Goal: Task Accomplishment & Management: Use online tool/utility

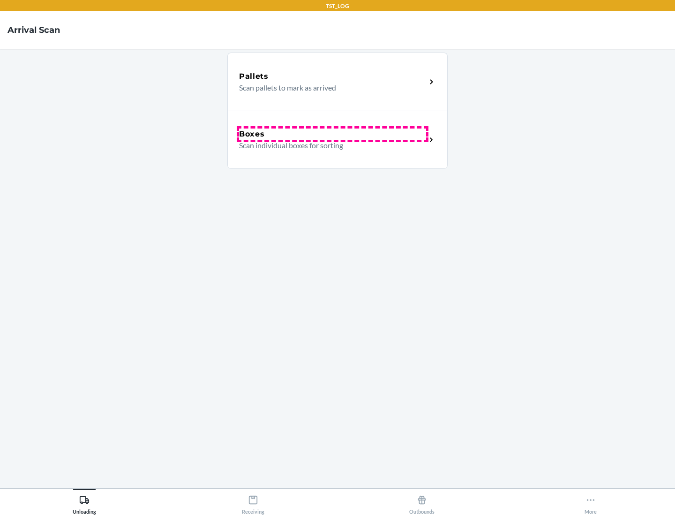
click at [332, 134] on div "Boxes" at bounding box center [332, 133] width 187 height 11
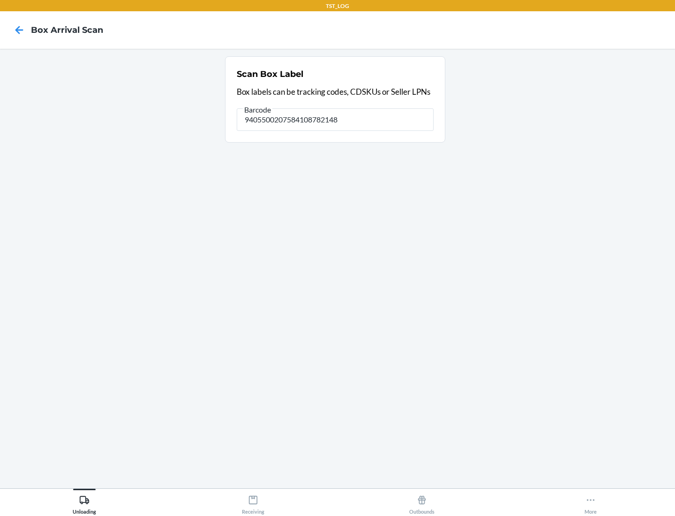
type input "9405500207584108782148"
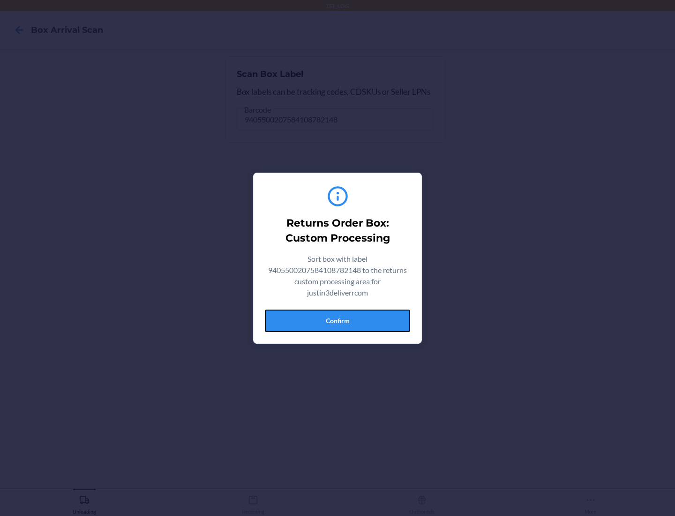
click at [337, 320] on button "Confirm" at bounding box center [337, 320] width 145 height 22
